Goal: Check status: Check status

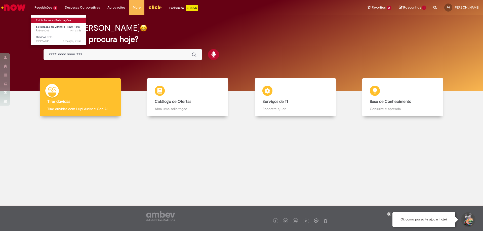
click at [46, 21] on link "Exibir Todas as Solicitações" at bounding box center [58, 21] width 55 height 6
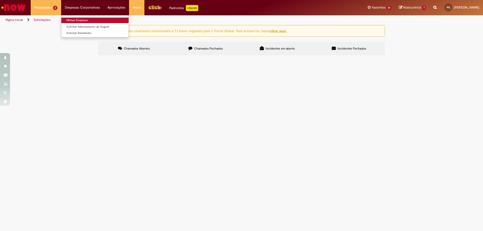
click at [81, 20] on link "Minhas Despesas" at bounding box center [94, 21] width 67 height 6
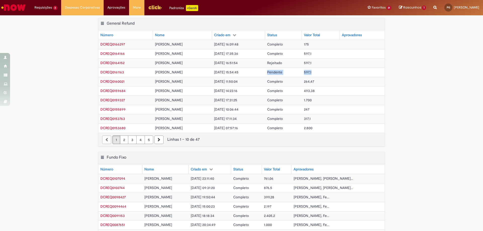
drag, startPoint x: 319, startPoint y: 73, endPoint x: 278, endPoint y: 73, distance: 41.7
click at [278, 73] on tr "DCREQ0161163 [PERSON_NAME] [DATE] 15:54:45 Pendente 597,1" at bounding box center [241, 72] width 286 height 9
drag, startPoint x: 316, startPoint y: 46, endPoint x: 311, endPoint y: 46, distance: 5.8
click at [311, 46] on td "175" at bounding box center [321, 44] width 38 height 9
click at [48, 20] on link "Exibir Todas as Solicitações" at bounding box center [58, 21] width 55 height 6
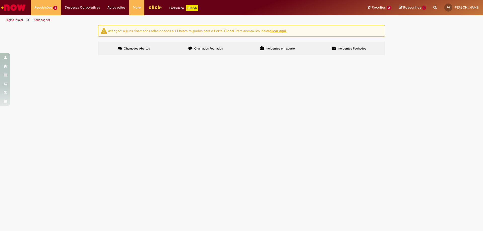
click at [149, 7] on img "Menu Cabeçalho" at bounding box center [155, 8] width 14 height 8
